Goal: Task Accomplishment & Management: Complete application form

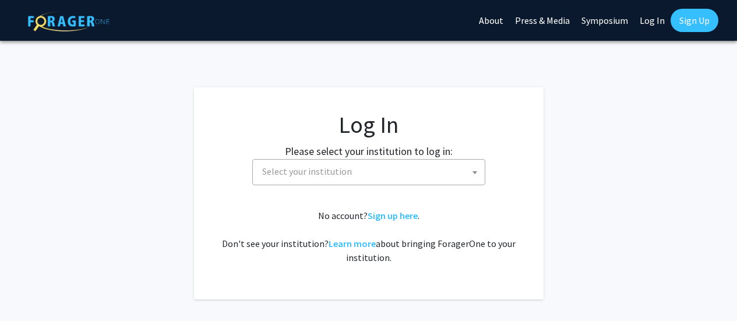
select select
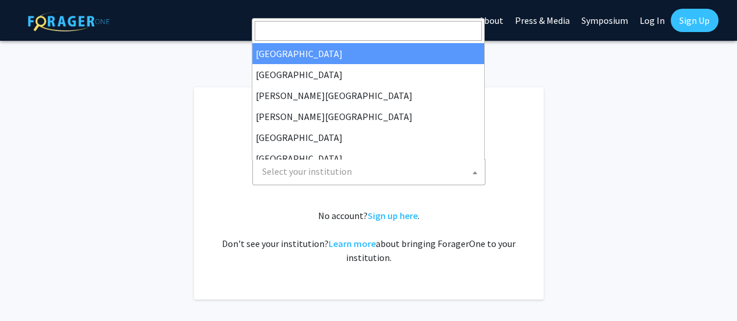
click at [373, 163] on span "Select your institution" at bounding box center [371, 172] width 227 height 24
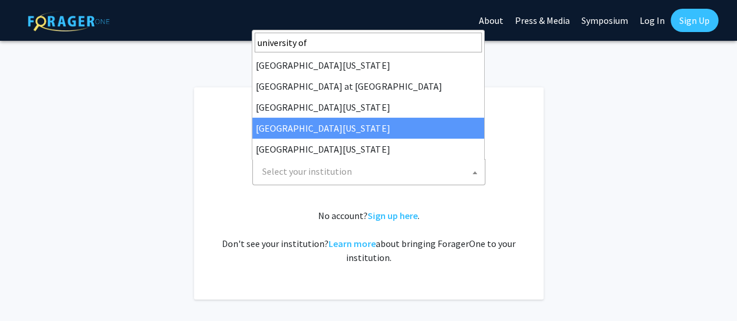
type input "university of"
select select "31"
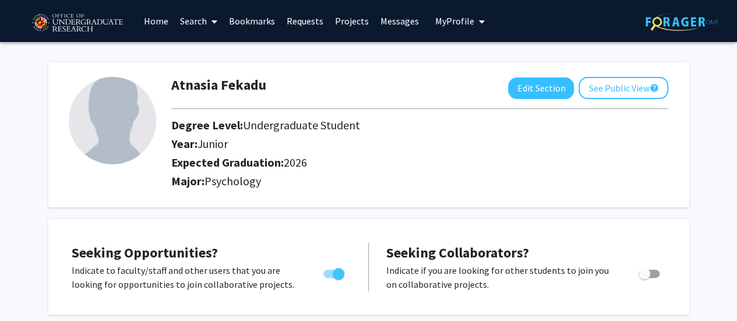
click at [202, 27] on link "Search" at bounding box center [198, 21] width 49 height 41
click at [142, 64] on div "Atnasia Fekadu Edit Section See Public View help Degree Level: Undergraduate St…" at bounding box center [368, 134] width 641 height 145
click at [162, 23] on link "Home" at bounding box center [156, 21] width 36 height 41
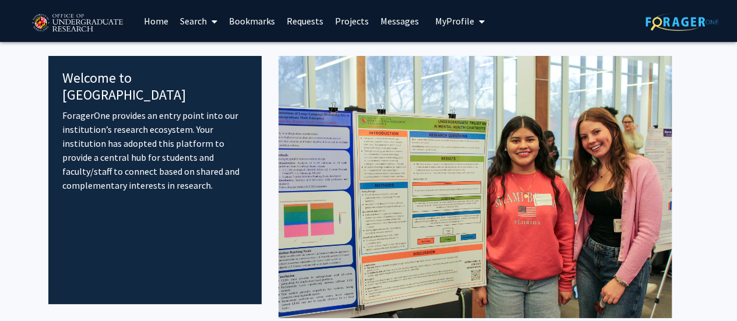
click at [207, 28] on span at bounding box center [212, 21] width 10 height 41
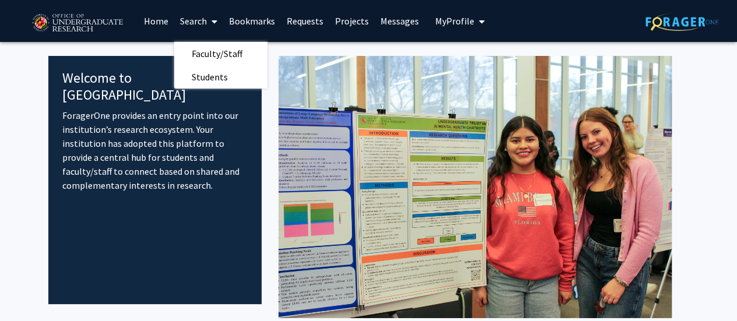
click at [357, 19] on link "Projects" at bounding box center [351, 21] width 45 height 41
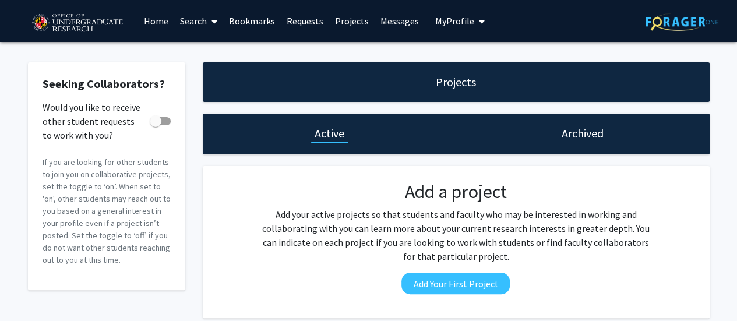
click at [61, 18] on img at bounding box center [77, 23] width 98 height 29
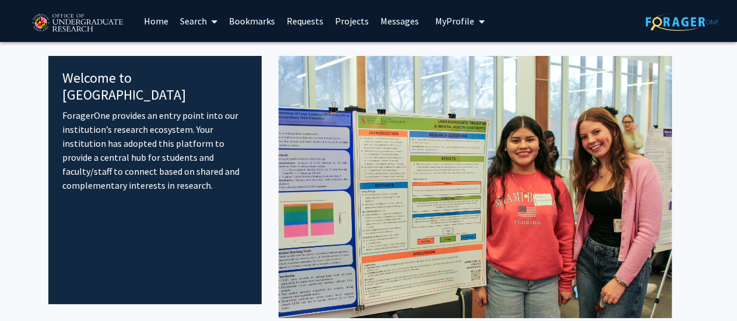
click at [195, 27] on link "Search" at bounding box center [198, 21] width 49 height 41
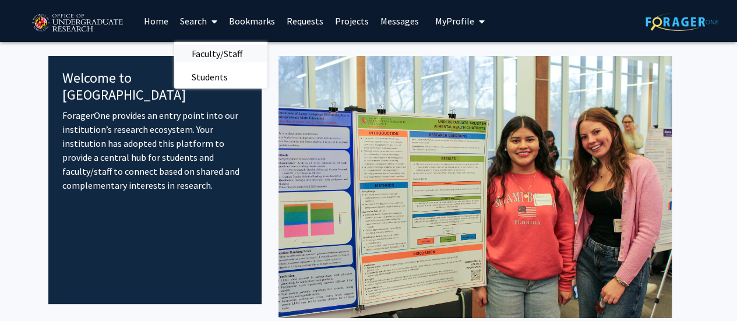
click at [195, 54] on span "Faculty/Staff" at bounding box center [217, 53] width 86 height 23
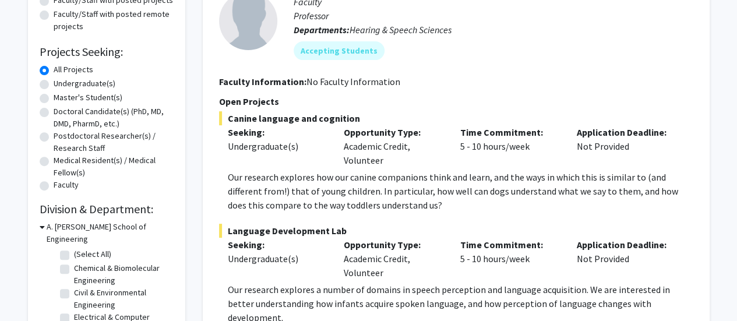
scroll to position [158, 0]
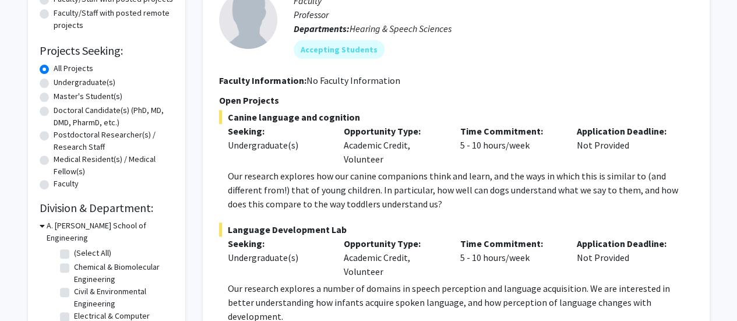
click at [54, 94] on label "Master's Student(s)" at bounding box center [88, 96] width 69 height 12
click at [54, 94] on input "Master's Student(s)" at bounding box center [58, 94] width 8 height 8
radio input "true"
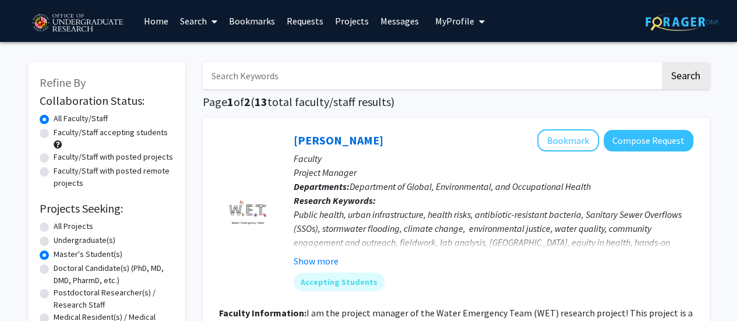
click at [54, 245] on label "Undergraduate(s)" at bounding box center [85, 240] width 62 height 12
click at [54, 242] on input "Undergraduate(s)" at bounding box center [58, 238] width 8 height 8
radio input "true"
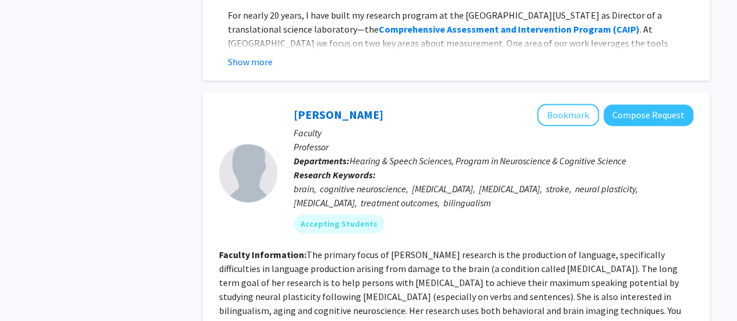
scroll to position [5183, 0]
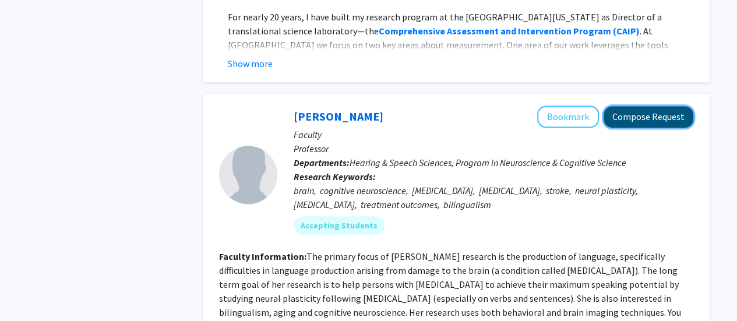
click at [662, 106] on button "Compose Request" at bounding box center [649, 117] width 90 height 22
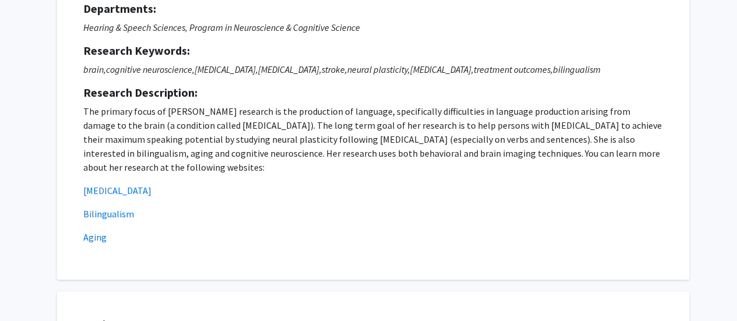
scroll to position [119, 0]
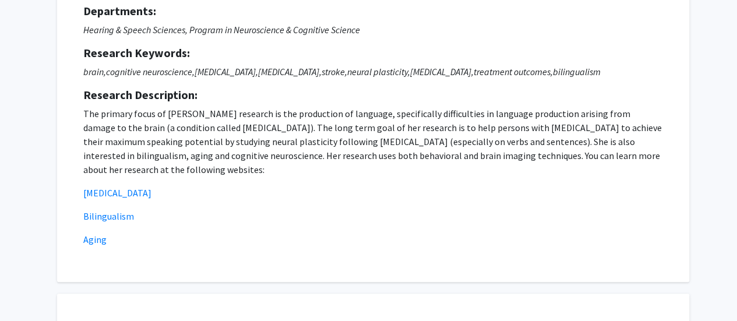
click at [569, 138] on p "The primary focus of [PERSON_NAME] research is the production of language, spec…" at bounding box center [373, 142] width 580 height 70
click at [564, 139] on p "The primary focus of [PERSON_NAME] research is the production of language, spec…" at bounding box center [373, 142] width 580 height 70
click at [572, 133] on p "The primary focus of [PERSON_NAME] research is the production of language, spec…" at bounding box center [373, 142] width 580 height 70
click at [572, 131] on p "The primary focus of [PERSON_NAME] research is the production of language, spec…" at bounding box center [373, 142] width 580 height 70
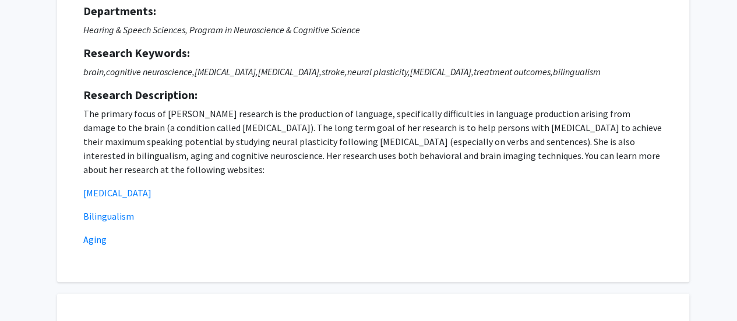
click at [574, 129] on p "The primary focus of [PERSON_NAME] research is the production of language, spec…" at bounding box center [373, 142] width 580 height 70
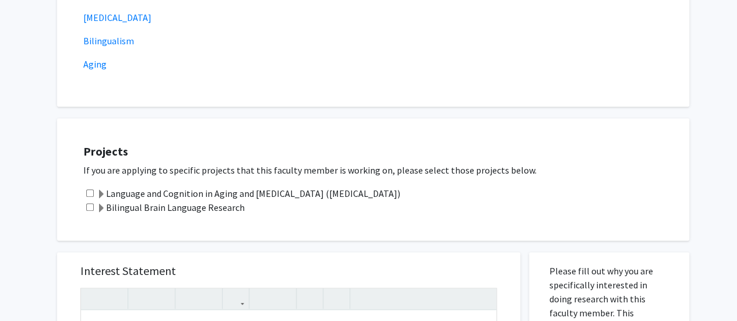
scroll to position [308, 0]
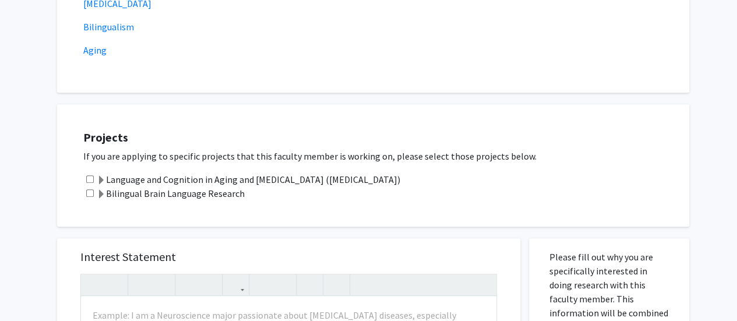
click at [343, 185] on label "Language and Cognition in Aging and [MEDICAL_DATA] ([MEDICAL_DATA])" at bounding box center [249, 180] width 304 height 14
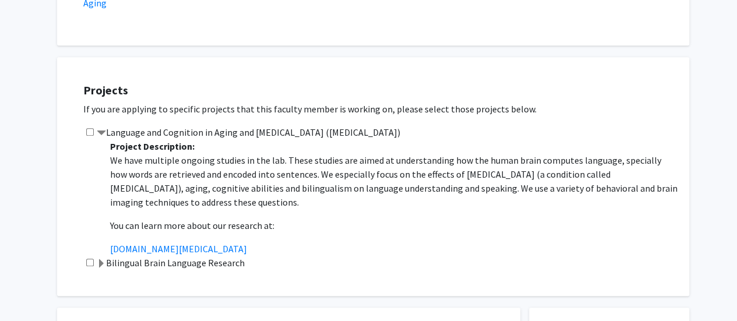
scroll to position [357, 0]
click at [88, 133] on input "checkbox" at bounding box center [90, 131] width 8 height 8
checkbox input "true"
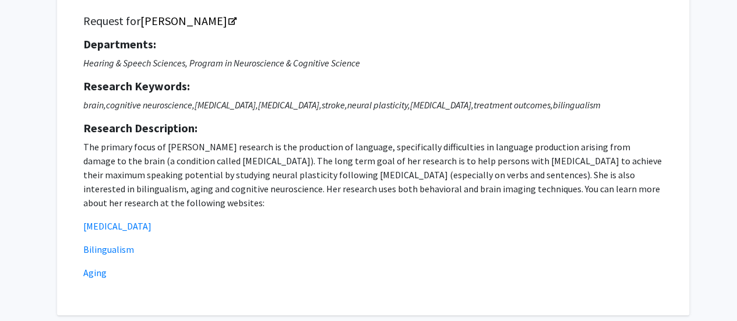
scroll to position [101, 0]
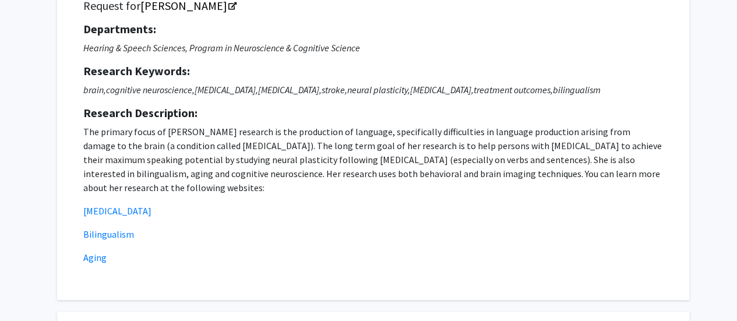
click at [85, 128] on p "The primary focus of [PERSON_NAME] research is the production of language, spec…" at bounding box center [373, 160] width 580 height 70
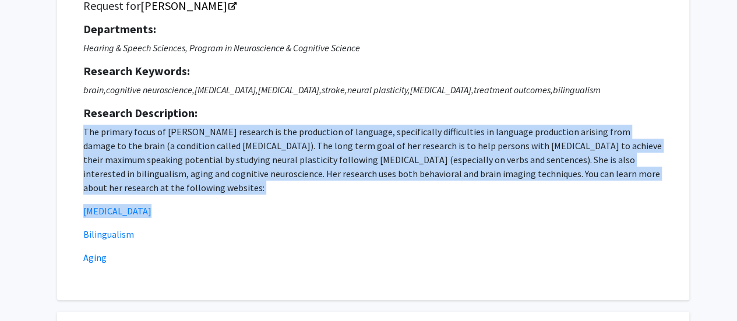
drag, startPoint x: 85, startPoint y: 128, endPoint x: 142, endPoint y: 209, distance: 98.6
click at [142, 209] on p "The primary focus of [PERSON_NAME] research is the production of language, spec…" at bounding box center [373, 195] width 580 height 140
copy p "The primary focus of [PERSON_NAME] research is the production of language, spec…"
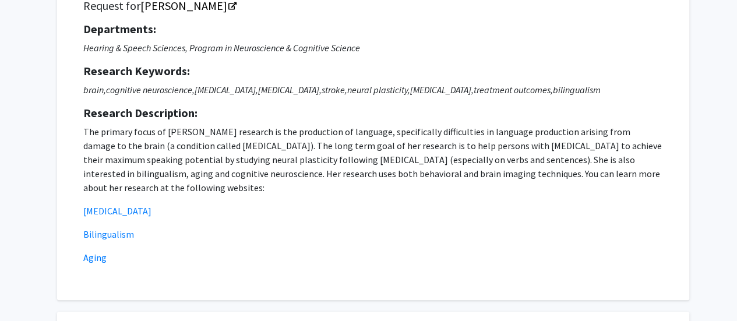
click at [395, 223] on p "The primary focus of [PERSON_NAME] research is the production of language, spec…" at bounding box center [373, 195] width 580 height 140
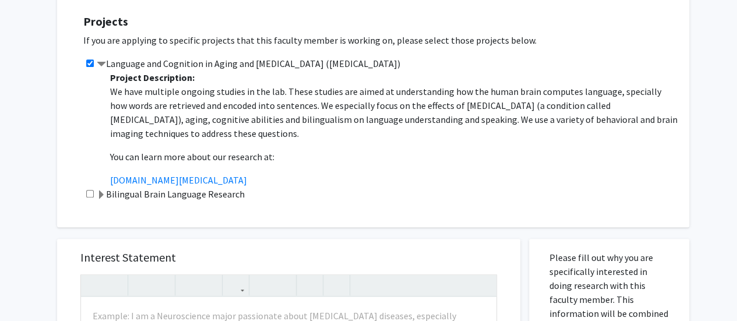
scroll to position [474, 0]
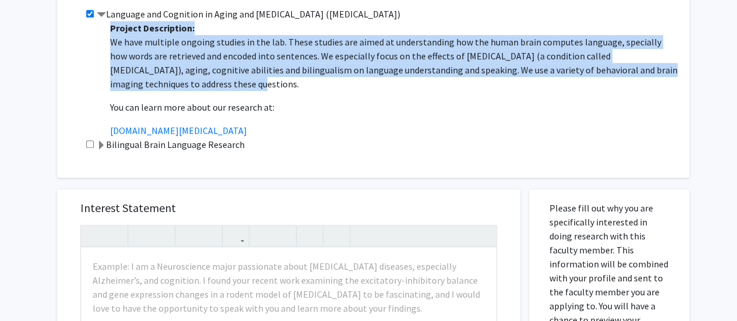
drag, startPoint x: 110, startPoint y: 26, endPoint x: 255, endPoint y: 89, distance: 158.2
click at [255, 89] on span "Project Description: We have multiple ongoing studies in the lab. These studies…" at bounding box center [394, 103] width 568 height 162
copy span "Project Description: We have multiple ongoing studies in the lab. These studies…"
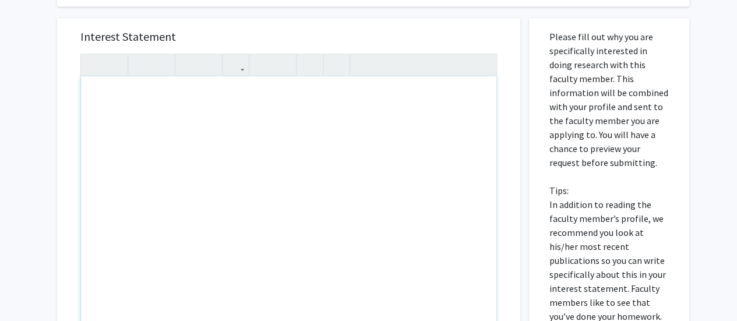
scroll to position [637, 0]
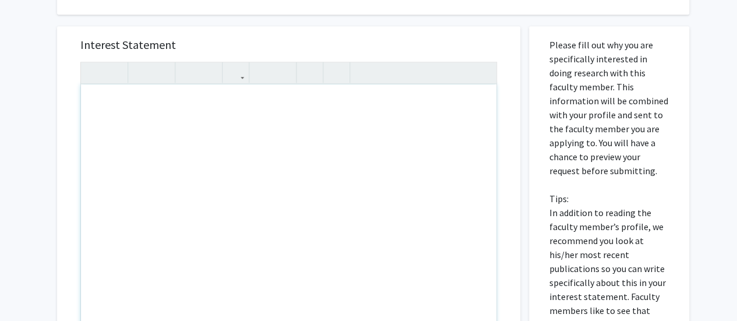
click at [256, 164] on div "Note to users with screen readers: Please press Alt+0 or Option+0 to deactivate…" at bounding box center [289, 219] width 416 height 268
paste div "Note to users with screen readers: Please press Alt+0 or Option+0 to deactivate…"
type textarea "<p>Project Description: </p><p>We have multiple ongoing studies in the lab. The…"
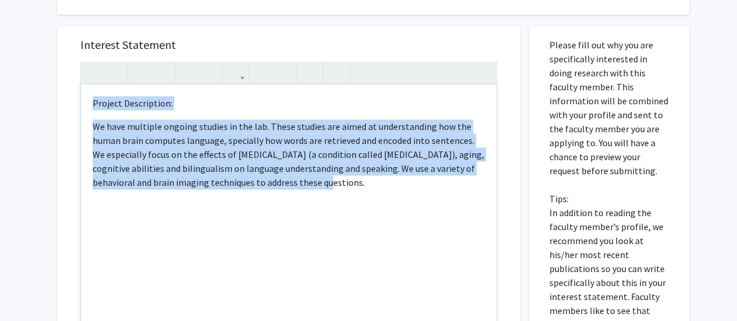
drag, startPoint x: 91, startPoint y: 100, endPoint x: 495, endPoint y: 255, distance: 433.2
click at [495, 255] on div "Project Description: We have multiple ongoing studies in the lab. These studie…" at bounding box center [289, 219] width 416 height 268
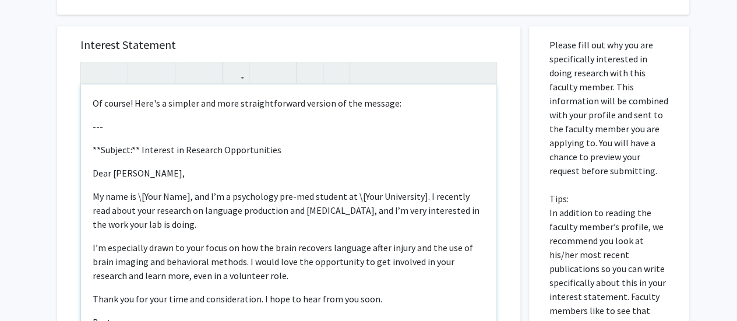
drag, startPoint x: 93, startPoint y: 100, endPoint x: 202, endPoint y: 168, distance: 128.4
click at [202, 168] on div "Of course! Here's a simpler and more straightforward version of the message: …" at bounding box center [289, 219] width 416 height 268
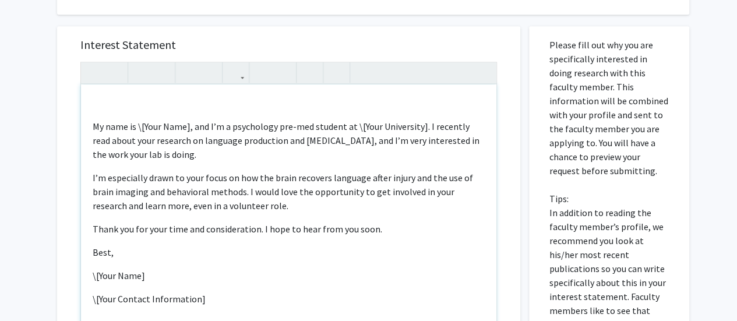
click at [90, 125] on div "My name is \[Your Name], and I’m a psychology pre-med student at \[Your Univers…" at bounding box center [289, 219] width 416 height 268
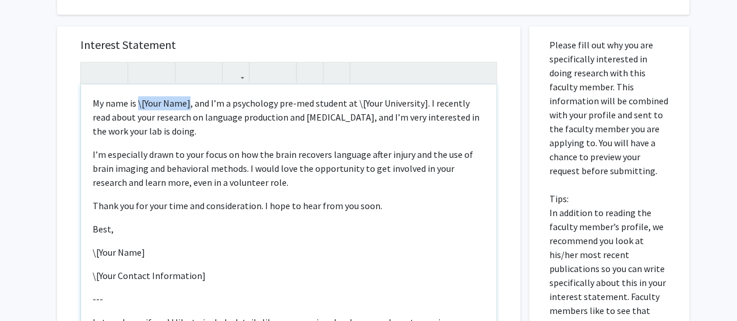
drag, startPoint x: 138, startPoint y: 97, endPoint x: 188, endPoint y: 97, distance: 50.1
click at [188, 97] on span "My name is \[Your Name], and I’m a psychology pre-med student at \[Your Univers…" at bounding box center [286, 117] width 387 height 40
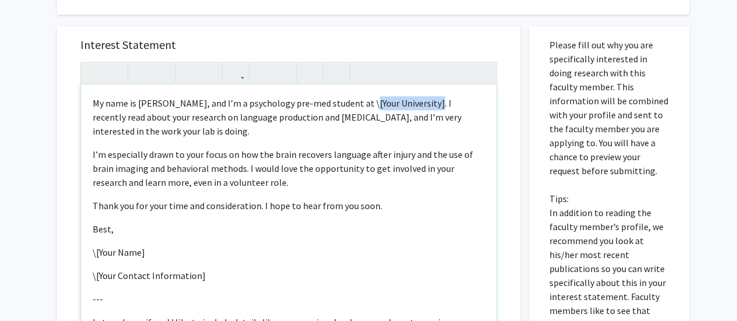
drag, startPoint x: 363, startPoint y: 101, endPoint x: 427, endPoint y: 94, distance: 64.4
click at [427, 94] on div "My name is [PERSON_NAME], and I’m a psychology pre-med student at \[Your Univer…" at bounding box center [289, 219] width 416 height 268
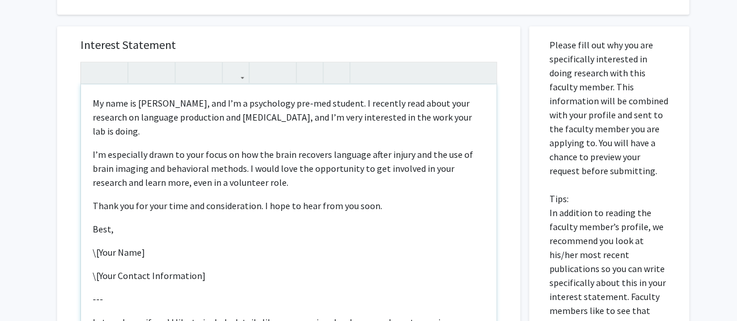
click at [330, 147] on p "I’m especially drawn to your focus on how the brain recovers language after inj…" at bounding box center [289, 168] width 392 height 42
drag, startPoint x: 132, startPoint y: 238, endPoint x: 89, endPoint y: 237, distance: 43.7
click at [89, 237] on div "My name is [PERSON_NAME], and I’m a psychology pre-med student. I recently read…" at bounding box center [289, 219] width 416 height 268
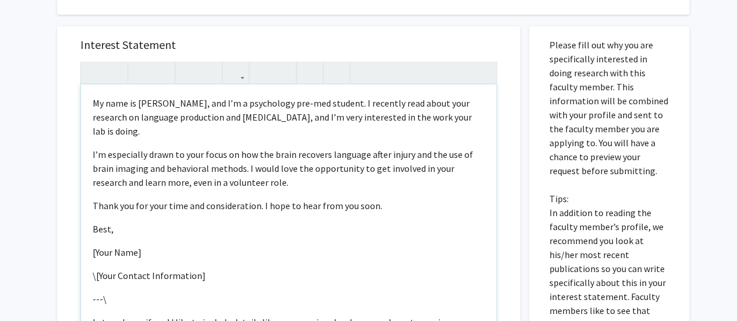
click at [166, 265] on div "My name is [PERSON_NAME], and I’m a psychology pre-med student. I recently read…" at bounding box center [289, 219] width 416 height 268
click at [87, 246] on div "My name is [PERSON_NAME], and I’m a psychology pre-med student. I recently read…" at bounding box center [289, 219] width 416 height 268
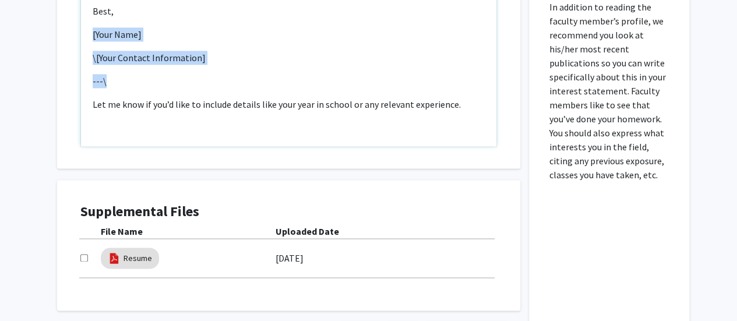
scroll to position [937, 0]
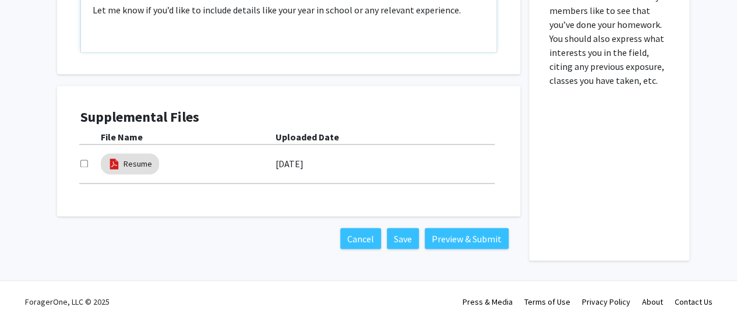
drag, startPoint x: 87, startPoint y: 246, endPoint x: 269, endPoint y: 125, distance: 218.7
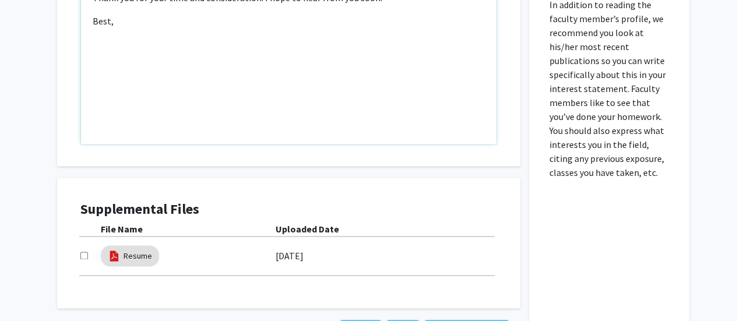
scroll to position [798, 0]
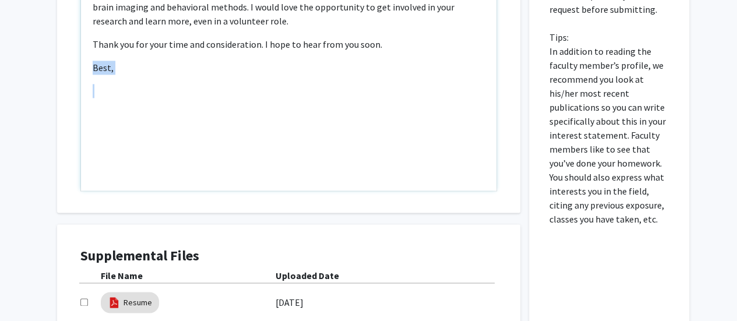
drag, startPoint x: 85, startPoint y: 54, endPoint x: 154, endPoint y: 64, distance: 70.0
click at [154, 64] on div "My name is [PERSON_NAME], and I’m a psychology pre-med student. I recently read…" at bounding box center [289, 57] width 416 height 268
click at [105, 61] on p "Note to users with screen readers: Please press Alt+0 or Option+0 to deactivate…" at bounding box center [289, 68] width 392 height 14
type textarea "<p><span style="font-size: 1rem;">My name is [PERSON_NAME], and I’m a psycholog…"
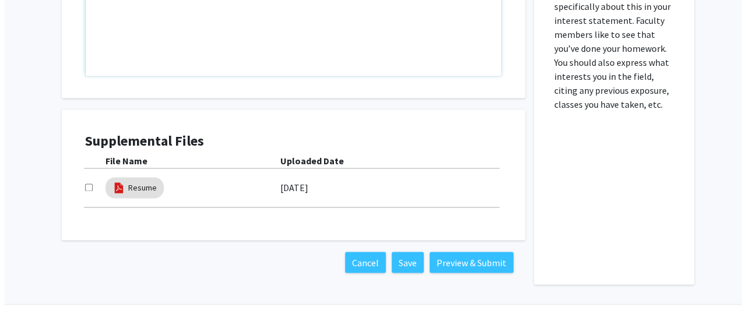
scroll to position [918, 0]
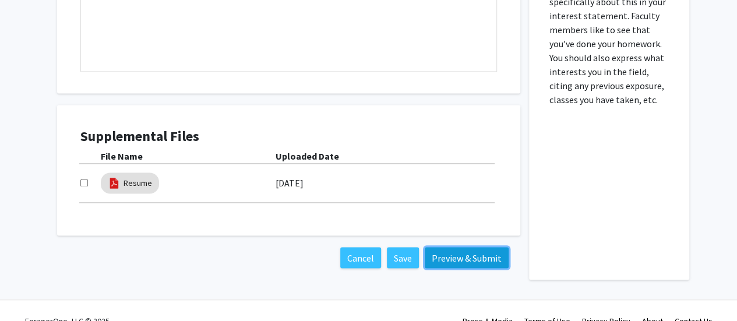
click at [449, 258] on button "Preview & Submit" at bounding box center [467, 257] width 84 height 21
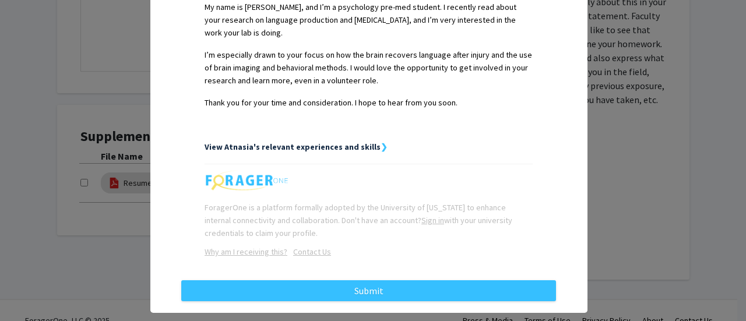
scroll to position [337, 0]
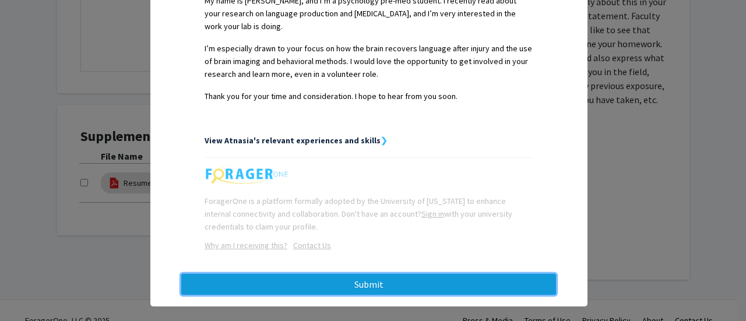
click at [399, 274] on button "Submit" at bounding box center [368, 284] width 375 height 21
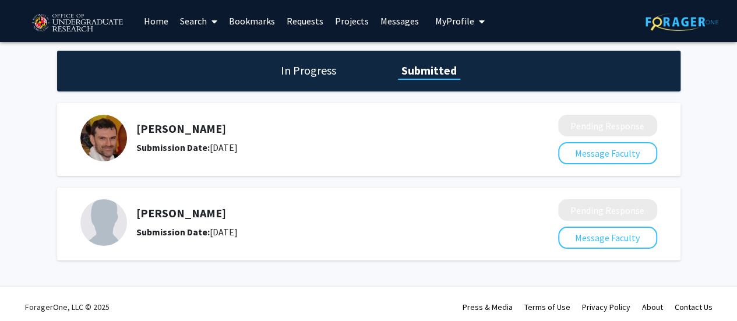
scroll to position [41, 0]
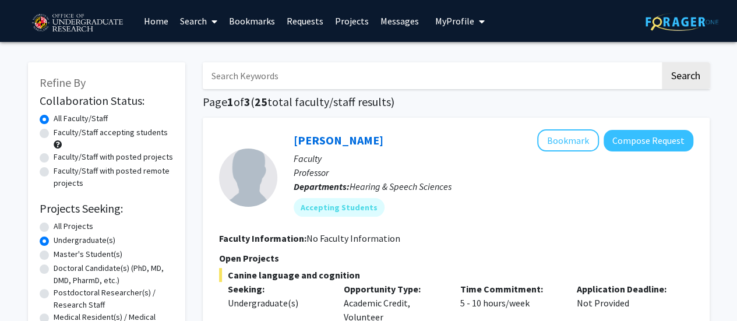
click at [235, 124] on div "[PERSON_NAME] Bookmark Compose Request Faculty Professor Departments: Hearing &…" at bounding box center [456, 305] width 507 height 375
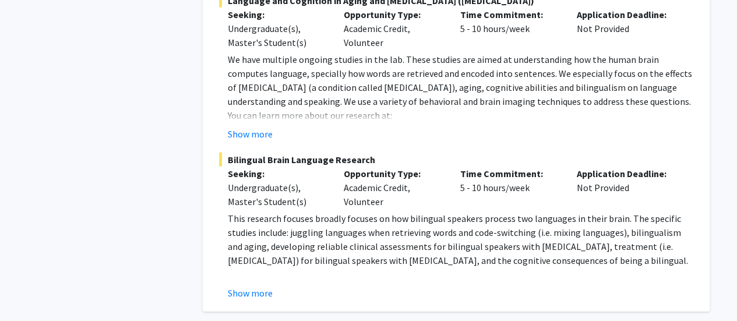
scroll to position [5595, 0]
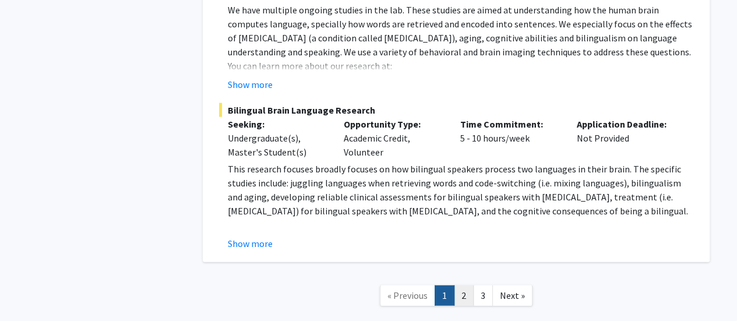
click at [467, 286] on link "2" at bounding box center [464, 296] width 20 height 20
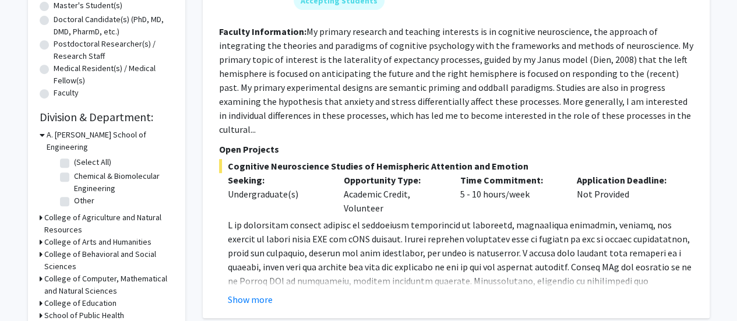
scroll to position [252, 0]
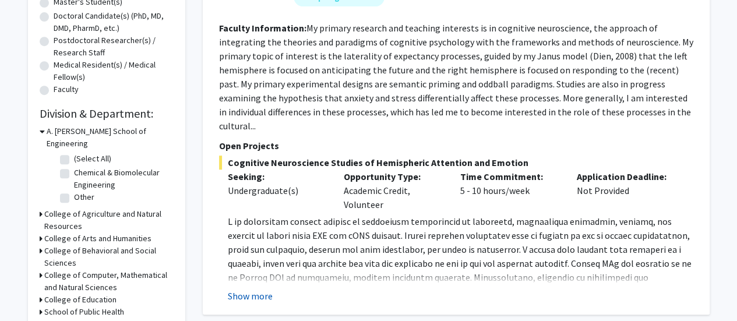
click at [264, 289] on button "Show more" at bounding box center [250, 296] width 45 height 14
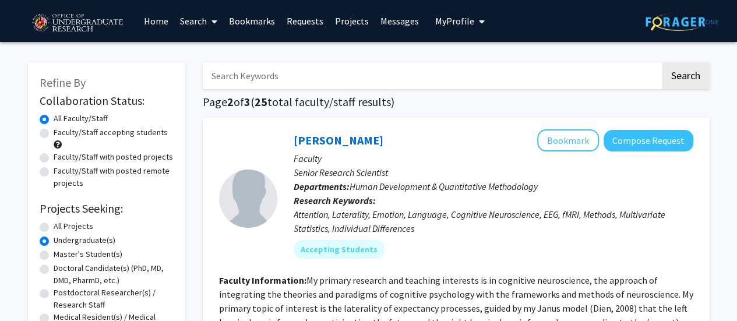
scroll to position [2, 0]
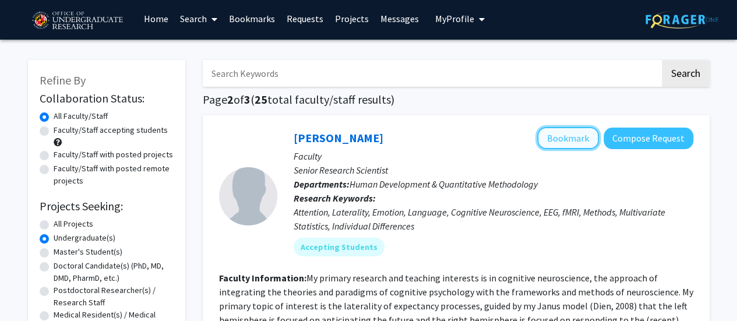
click at [582, 139] on button "Bookmark" at bounding box center [568, 138] width 62 height 22
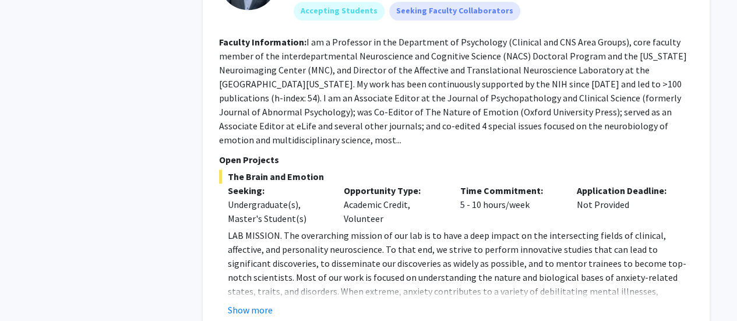
scroll to position [2915, 0]
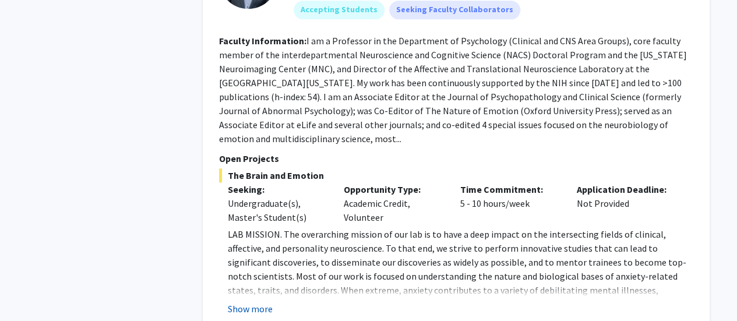
click at [269, 302] on button "Show more" at bounding box center [250, 309] width 45 height 14
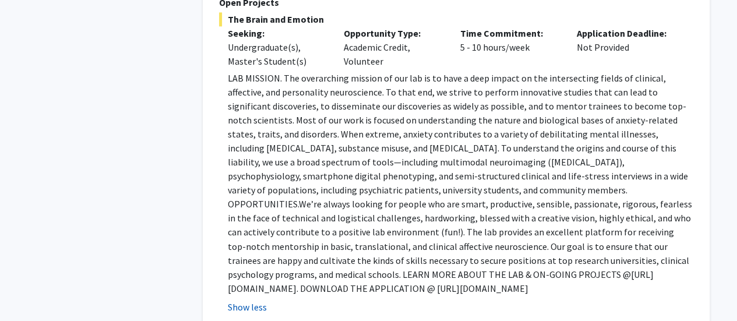
scroll to position [3077, 0]
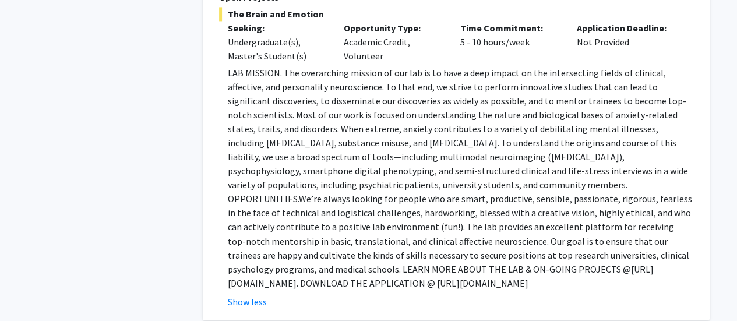
click at [247, 230] on p "LAB MISSION. The overarching mission of our lab is to have a deep impact on the…" at bounding box center [461, 178] width 466 height 224
click at [248, 227] on p "LAB MISSION. The overarching mission of our lab is to have a deep impact on the…" at bounding box center [461, 178] width 466 height 224
click at [249, 226] on p "LAB MISSION. The overarching mission of our lab is to have a deep impact on the…" at bounding box center [461, 178] width 466 height 224
click at [258, 226] on p "LAB MISSION. The overarching mission of our lab is to have a deep impact on the…" at bounding box center [461, 178] width 466 height 224
click at [245, 245] on p "LAB MISSION. The overarching mission of our lab is to have a deep impact on the…" at bounding box center [461, 178] width 466 height 224
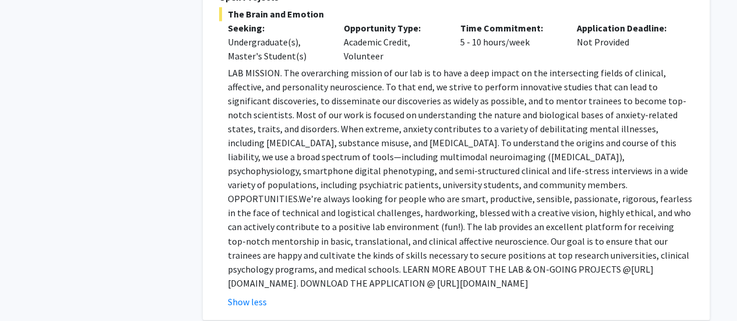
click at [245, 246] on p "LAB MISSION. The overarching mission of our lab is to have a deep impact on the…" at bounding box center [461, 178] width 466 height 224
click at [245, 244] on p "LAB MISSION. The overarching mission of our lab is to have a deep impact on the…" at bounding box center [461, 178] width 466 height 224
click at [246, 242] on p "LAB MISSION. The overarching mission of our lab is to have a deep impact on the…" at bounding box center [461, 178] width 466 height 224
click at [309, 244] on p "LAB MISSION. The overarching mission of our lab is to have a deep impact on the…" at bounding box center [461, 178] width 466 height 224
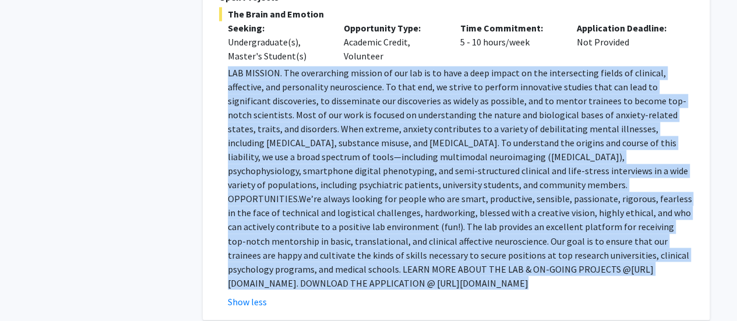
click at [309, 244] on p "LAB MISSION. The overarching mission of our lab is to have a deep impact on the…" at bounding box center [461, 178] width 466 height 224
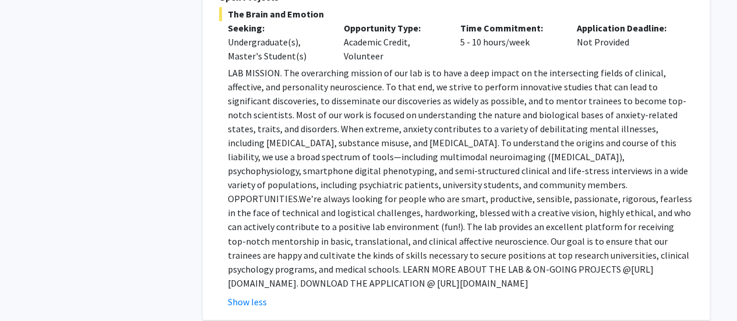
click at [231, 240] on p "LAB MISSION. The overarching mission of our lab is to have a deep impact on the…" at bounding box center [461, 178] width 466 height 224
drag, startPoint x: 231, startPoint y: 240, endPoint x: 490, endPoint y: 240, distance: 258.8
click at [490, 240] on p "LAB MISSION. The overarching mission of our lab is to have a deep impact on the…" at bounding box center [461, 178] width 466 height 224
copy p "[URL][DOMAIN_NAME]"
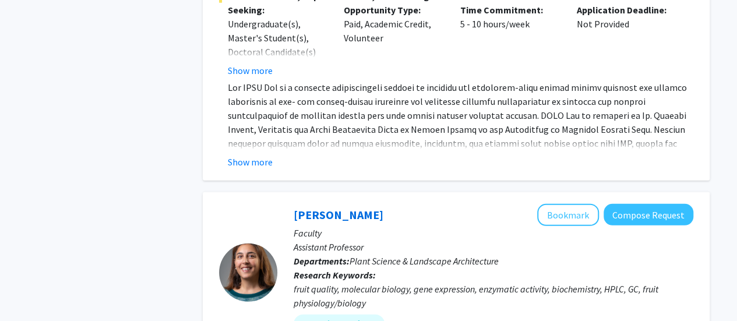
scroll to position [3737, 0]
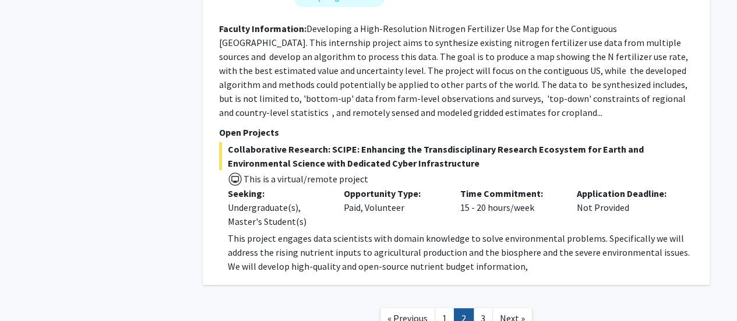
scroll to position [4422, 0]
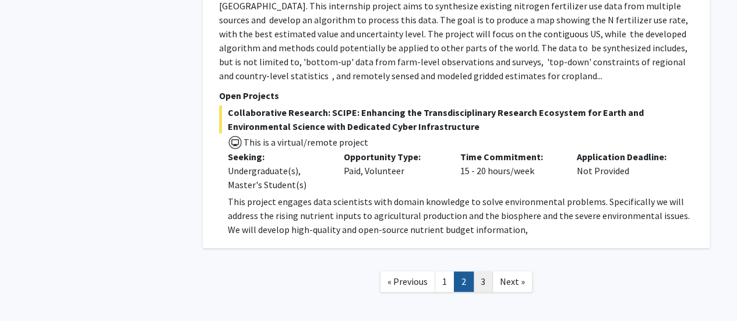
click at [485, 272] on link "3" at bounding box center [483, 282] width 20 height 20
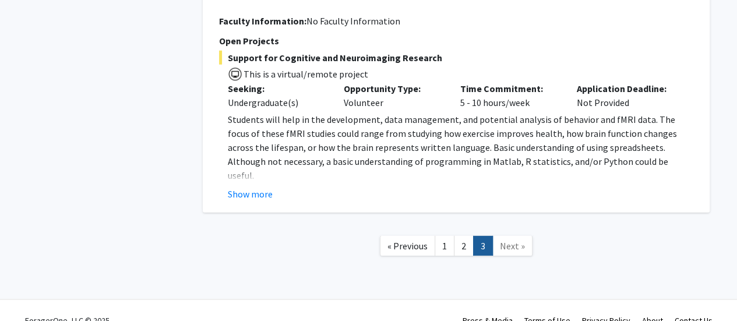
scroll to position [1588, 0]
